Goal: Find specific page/section: Find specific page/section

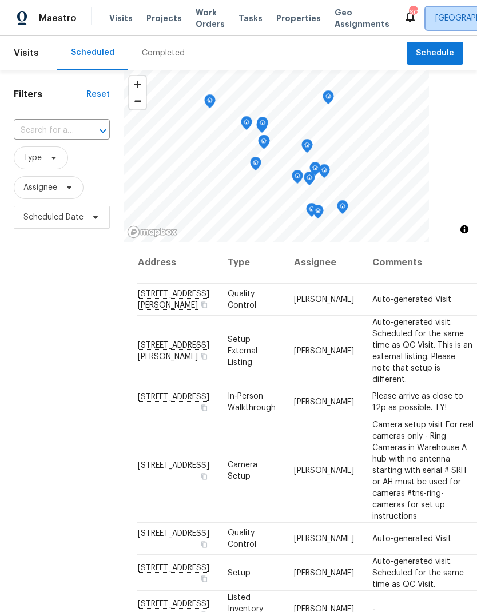
click at [436, 22] on span "[GEOGRAPHIC_DATA]" at bounding box center [475, 18] width 79 height 11
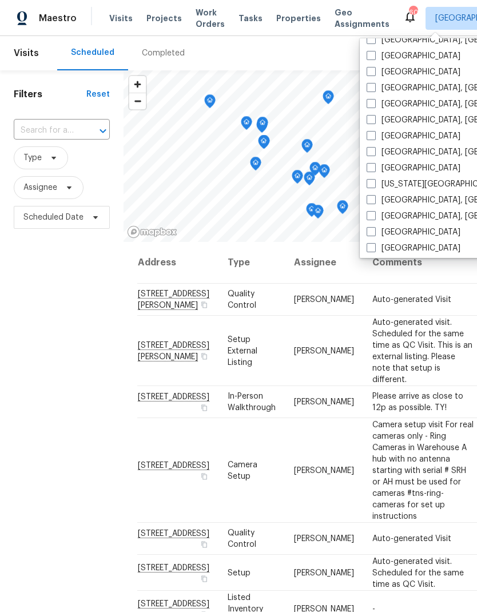
scroll to position [320, 0]
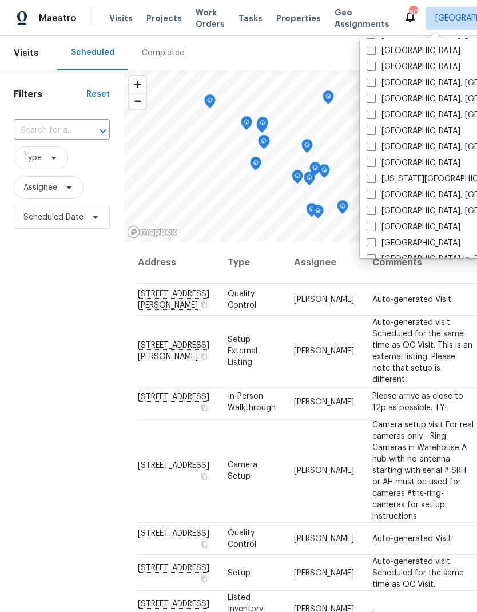
click at [424, 161] on label "[GEOGRAPHIC_DATA]" at bounding box center [414, 162] width 94 height 11
click at [374, 161] on input "[GEOGRAPHIC_DATA]" at bounding box center [370, 160] width 7 height 7
checkbox input "true"
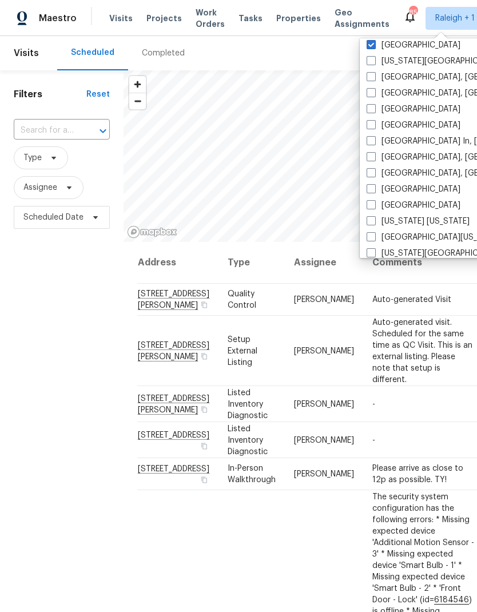
scroll to position [440, 0]
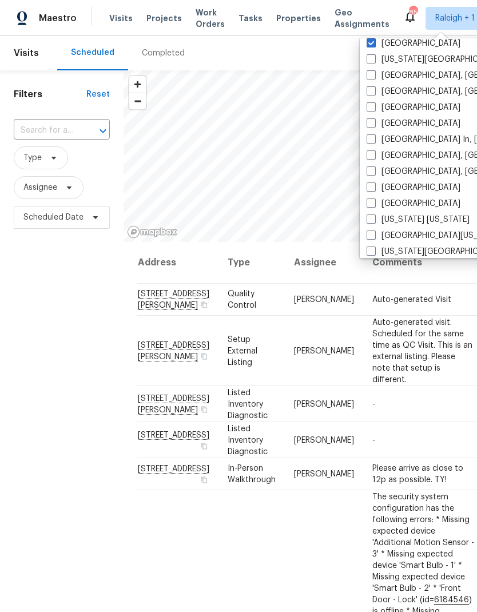
click at [403, 176] on label "[GEOGRAPHIC_DATA], [GEOGRAPHIC_DATA]" at bounding box center [455, 171] width 177 height 11
click at [374, 173] on input "[GEOGRAPHIC_DATA], [GEOGRAPHIC_DATA]" at bounding box center [370, 169] width 7 height 7
checkbox input "true"
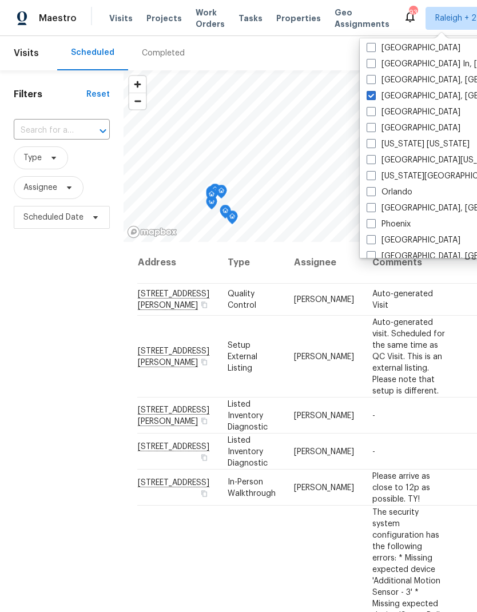
scroll to position [516, 0]
click at [410, 193] on label "Orlando" at bounding box center [390, 191] width 46 height 11
click at [374, 193] on input "Orlando" at bounding box center [370, 189] width 7 height 7
checkbox input "true"
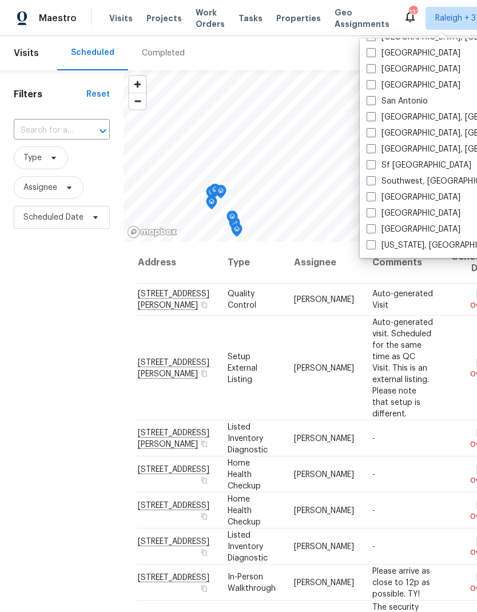
scroll to position [767, 0]
click at [396, 215] on label "[GEOGRAPHIC_DATA]" at bounding box center [414, 213] width 94 height 11
click at [374, 215] on input "[GEOGRAPHIC_DATA]" at bounding box center [370, 211] width 7 height 7
checkbox input "true"
click at [45, 125] on input "text" at bounding box center [46, 131] width 64 height 18
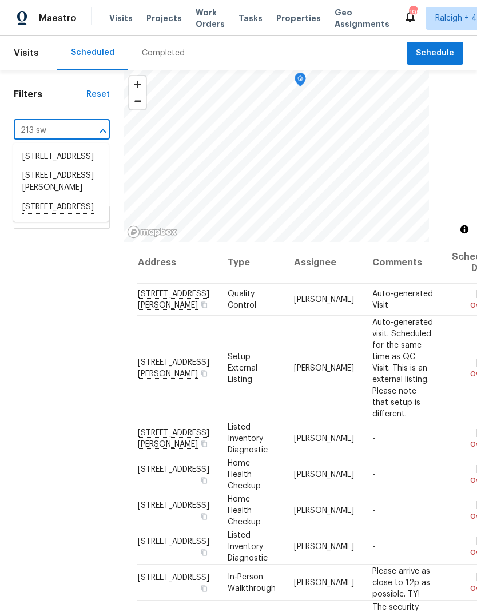
type input "213 sw"
click at [435, 29] on span "Raleigh + 4" at bounding box center [465, 18] width 78 height 23
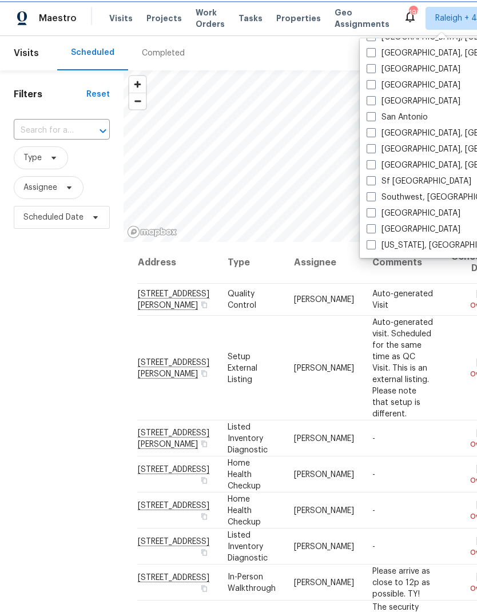
scroll to position [767, 0]
click at [376, 199] on label "Southwest, [GEOGRAPHIC_DATA]" at bounding box center [437, 197] width 140 height 11
click at [374, 199] on input "Southwest, [GEOGRAPHIC_DATA]" at bounding box center [370, 195] width 7 height 7
checkbox input "true"
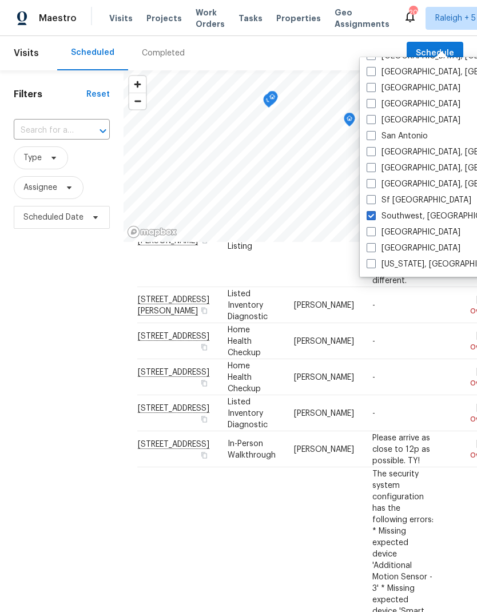
scroll to position [132, 0]
click at [73, 122] on input "text" at bounding box center [46, 131] width 64 height 18
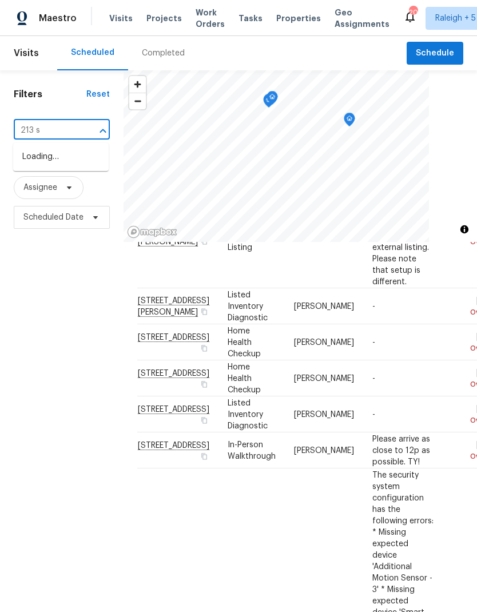
type input "213 sw"
